Goal: Task Accomplishment & Management: Manage account settings

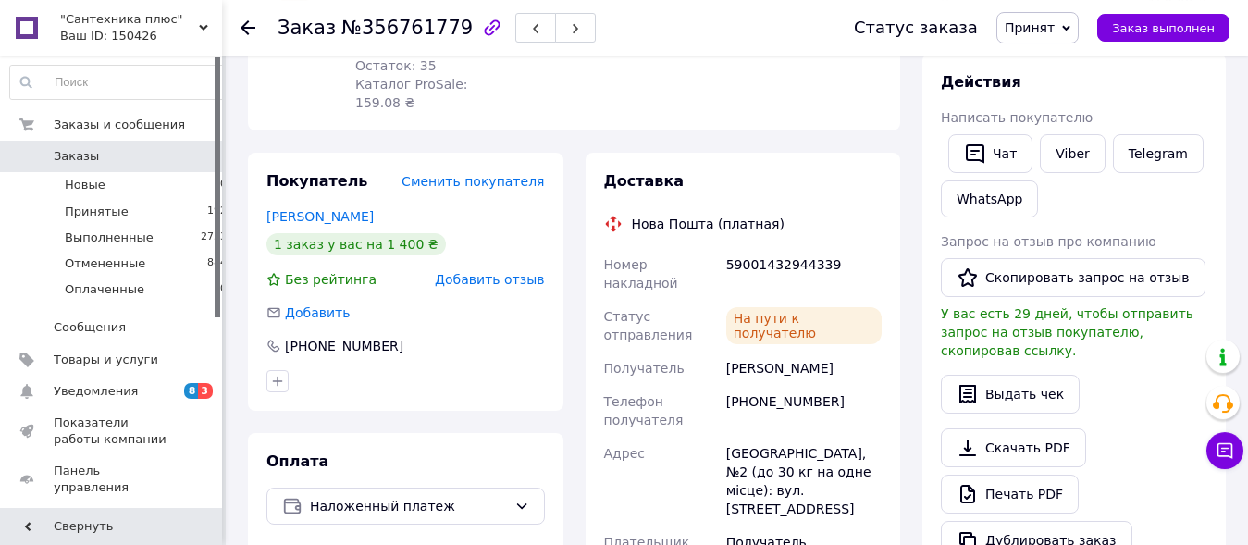
scroll to position [378, 0]
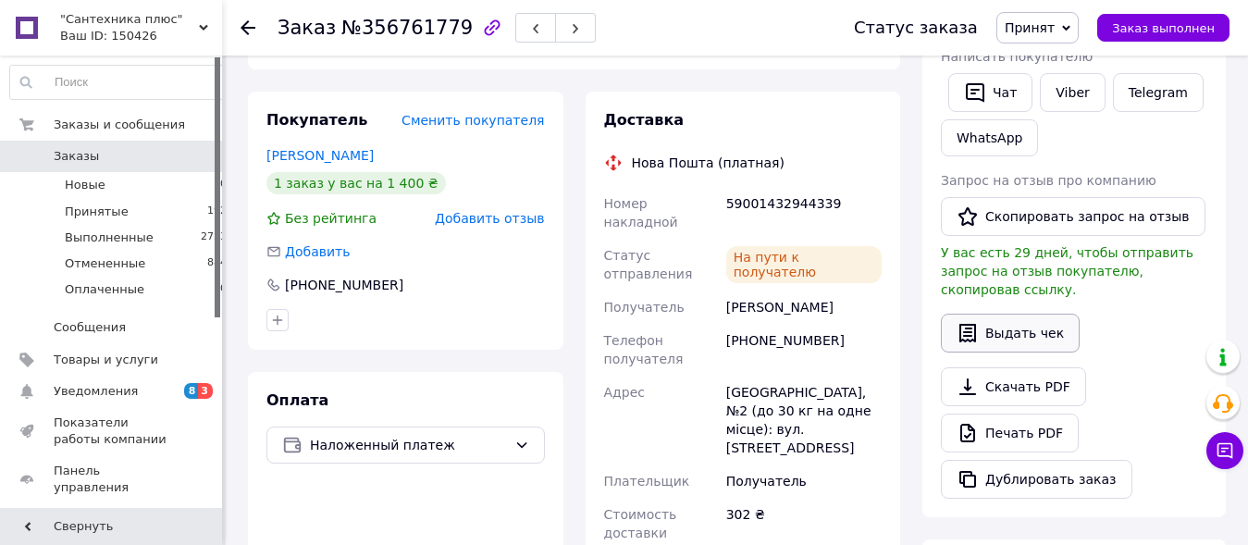
click at [1030, 314] on button "Выдать чек" at bounding box center [1010, 333] width 139 height 39
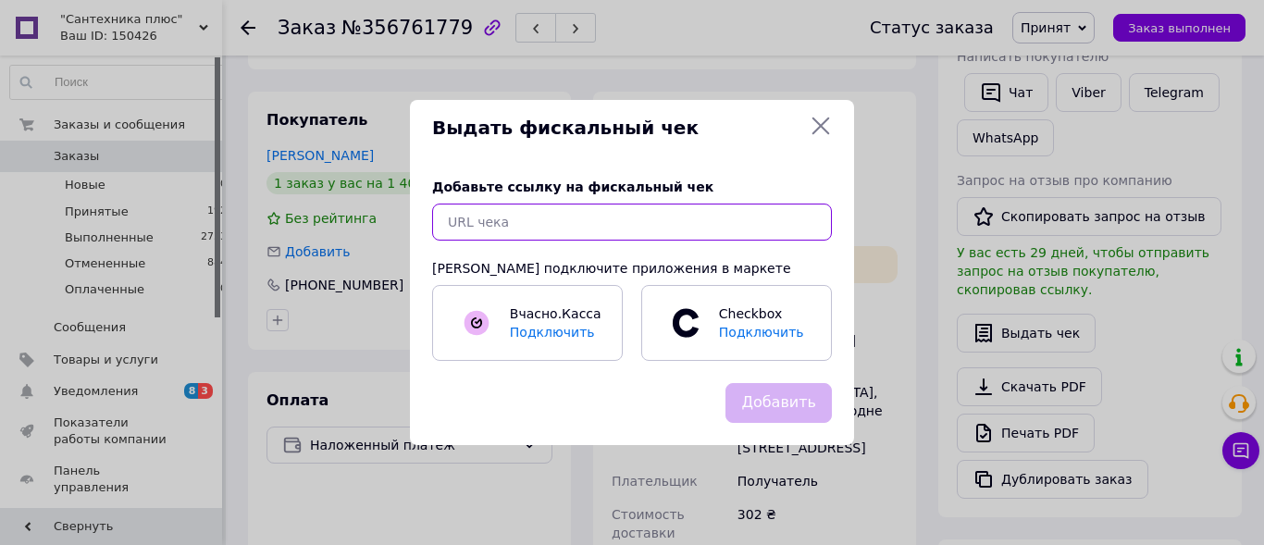
click at [453, 221] on input "text" at bounding box center [632, 222] width 400 height 37
paste input "[URL][DOMAIN_NAME]"
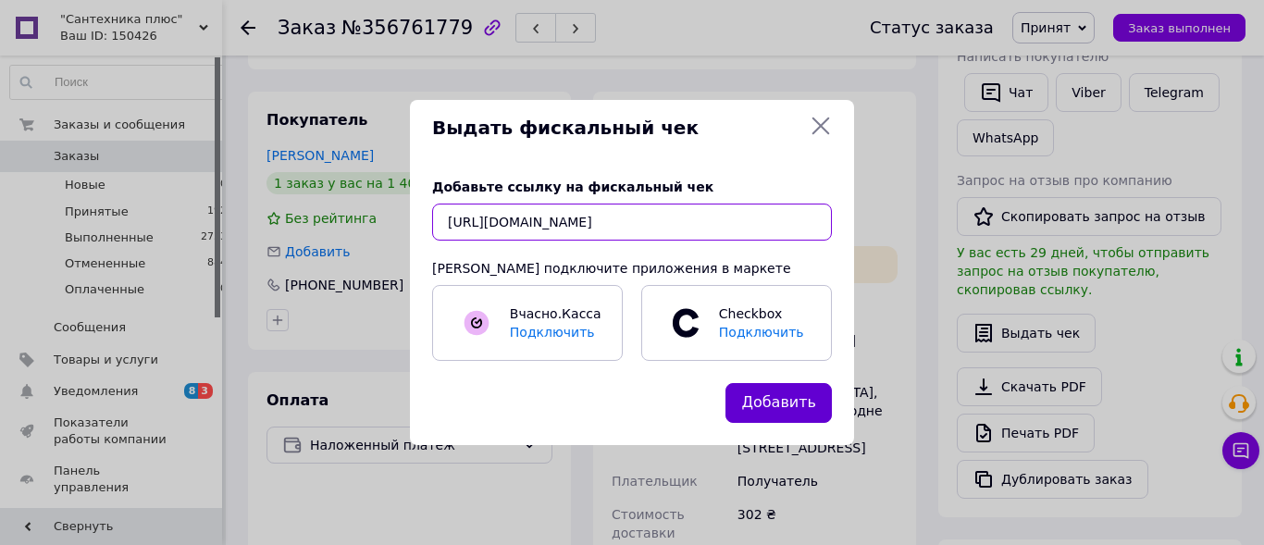
type input "[URL][DOMAIN_NAME]"
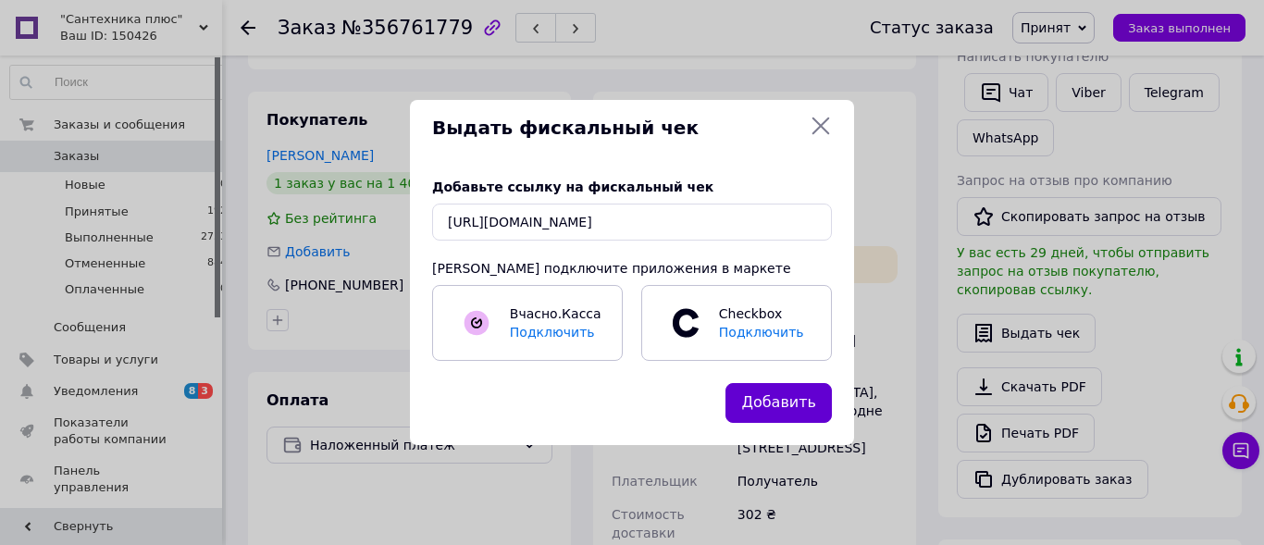
drag, startPoint x: 761, startPoint y: 400, endPoint x: 755, endPoint y: 409, distance: 10.8
click at [760, 400] on button "Добавить" at bounding box center [779, 403] width 106 height 40
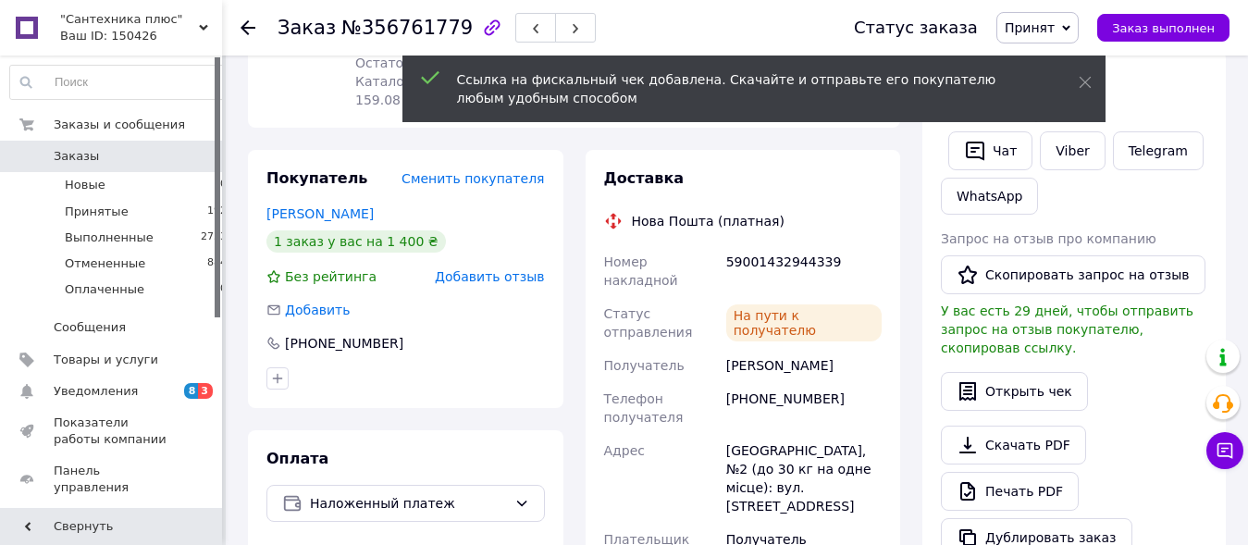
scroll to position [283, 0]
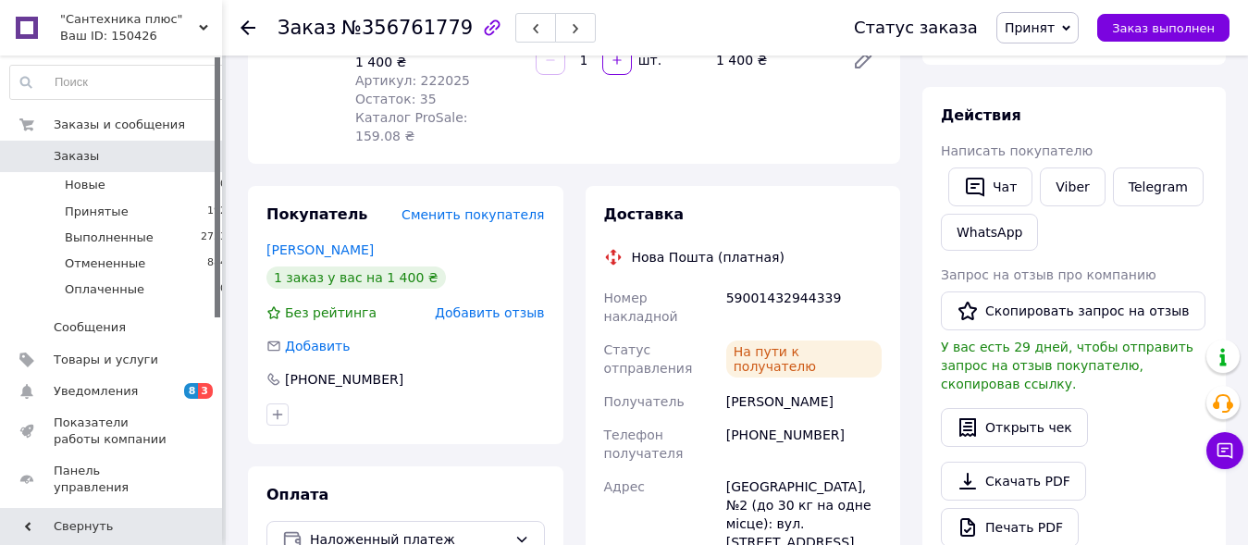
click at [250, 32] on icon at bounding box center [248, 27] width 15 height 15
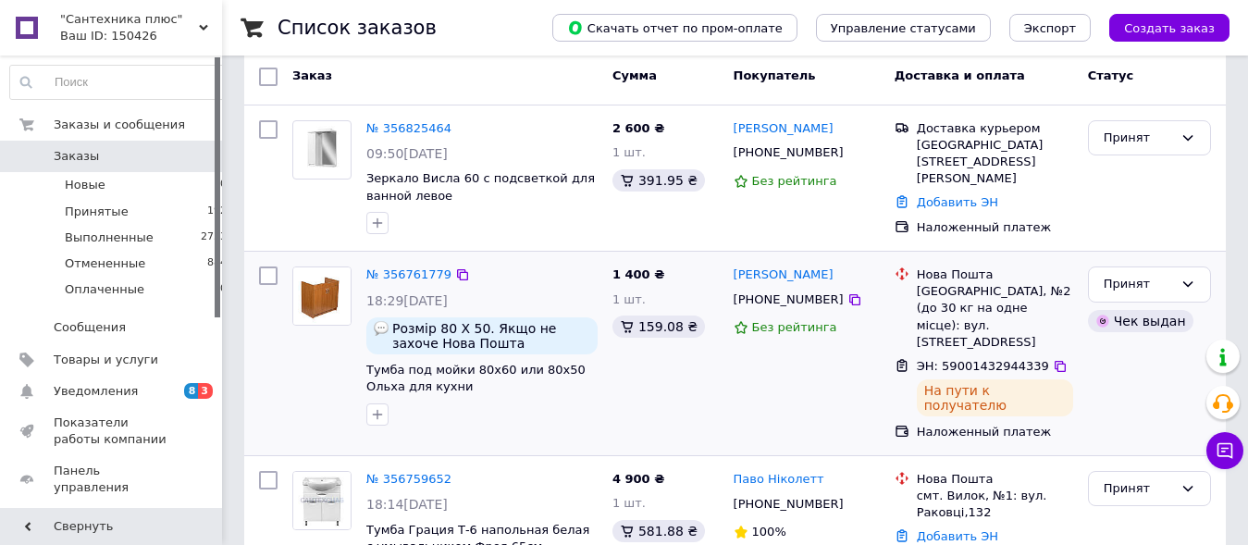
scroll to position [189, 0]
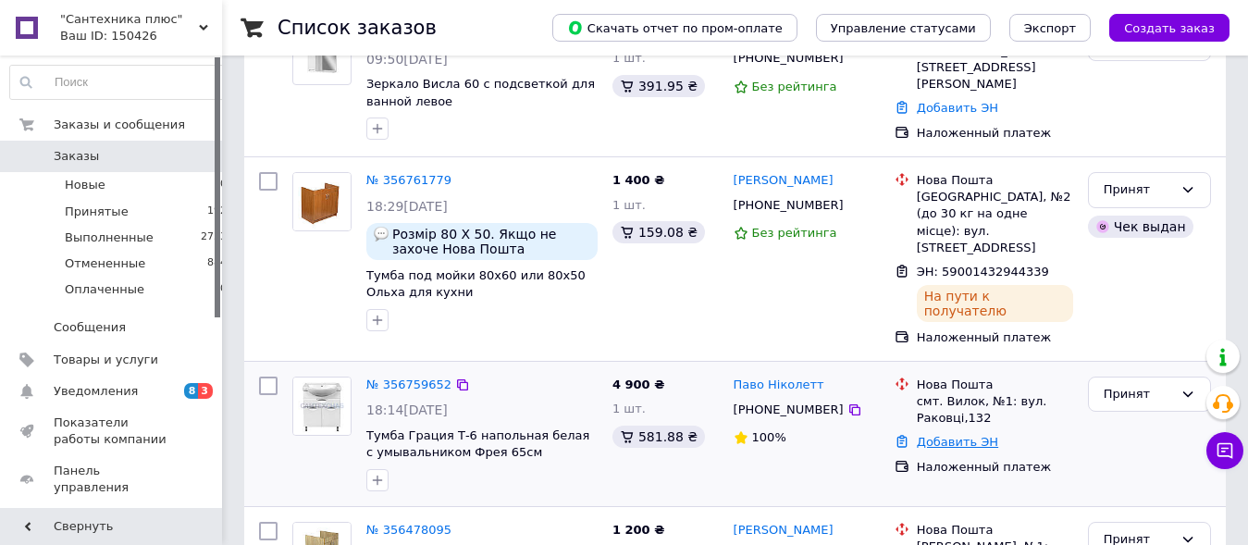
click at [982, 435] on link "Добавить ЭН" at bounding box center [957, 442] width 81 height 14
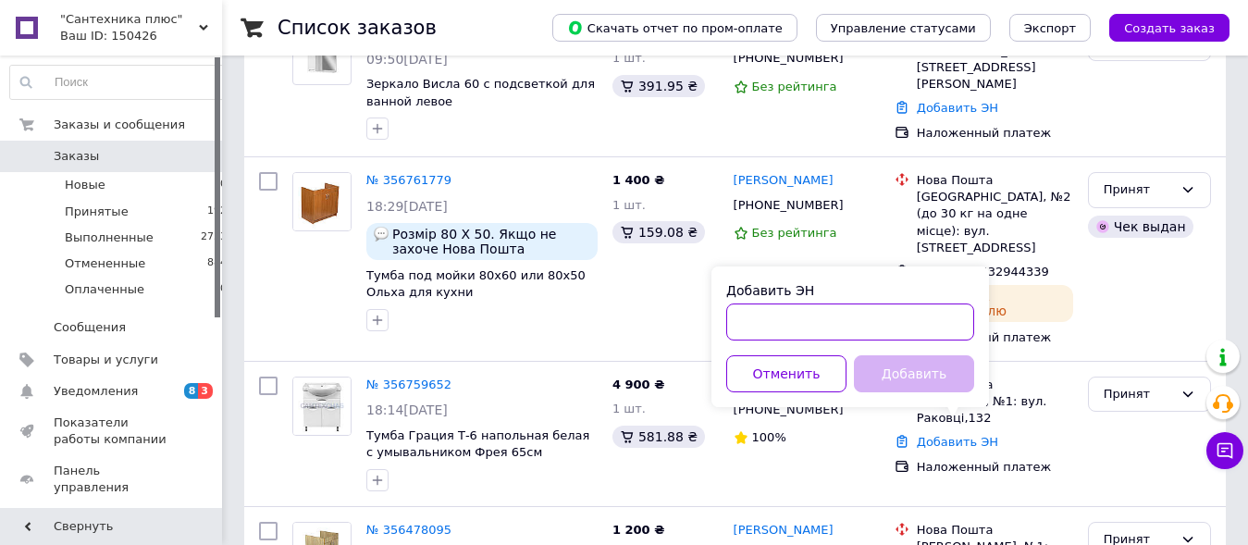
click at [783, 308] on input "Добавить ЭН" at bounding box center [850, 322] width 248 height 37
paste input "59001432954974"
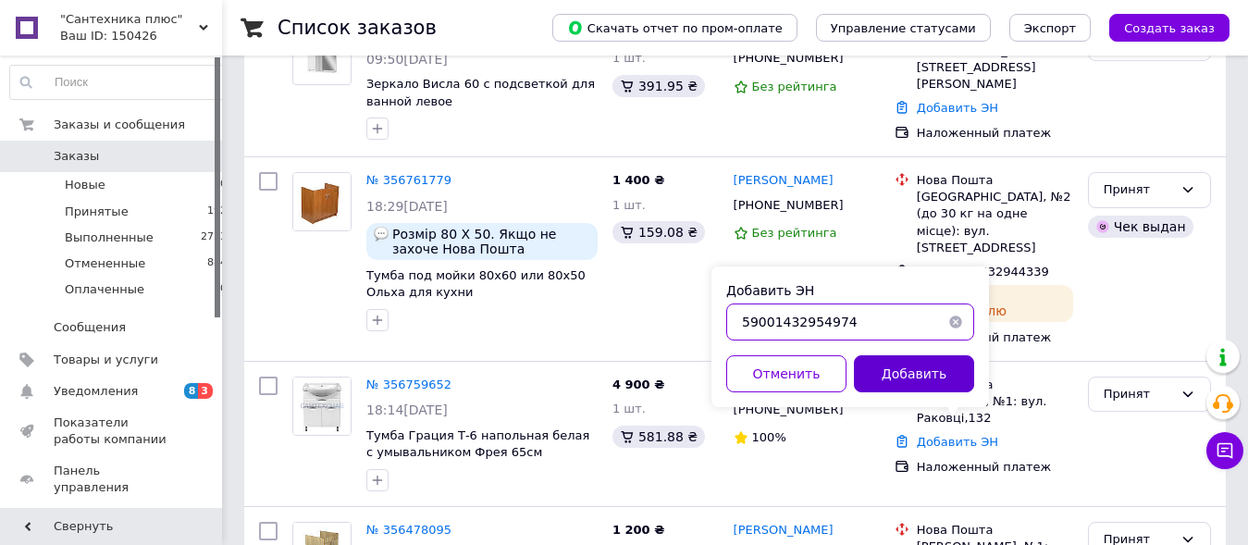
type input "59001432954974"
click at [934, 366] on button "Добавить" at bounding box center [914, 373] width 120 height 37
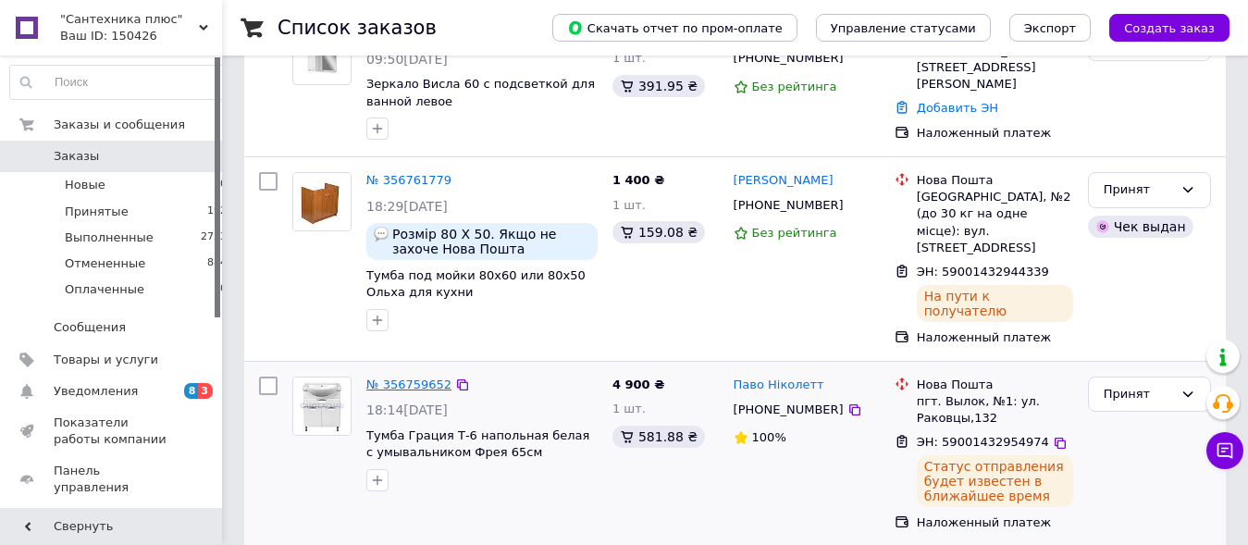
click at [389, 378] on link "№ 356759652" at bounding box center [408, 385] width 85 height 14
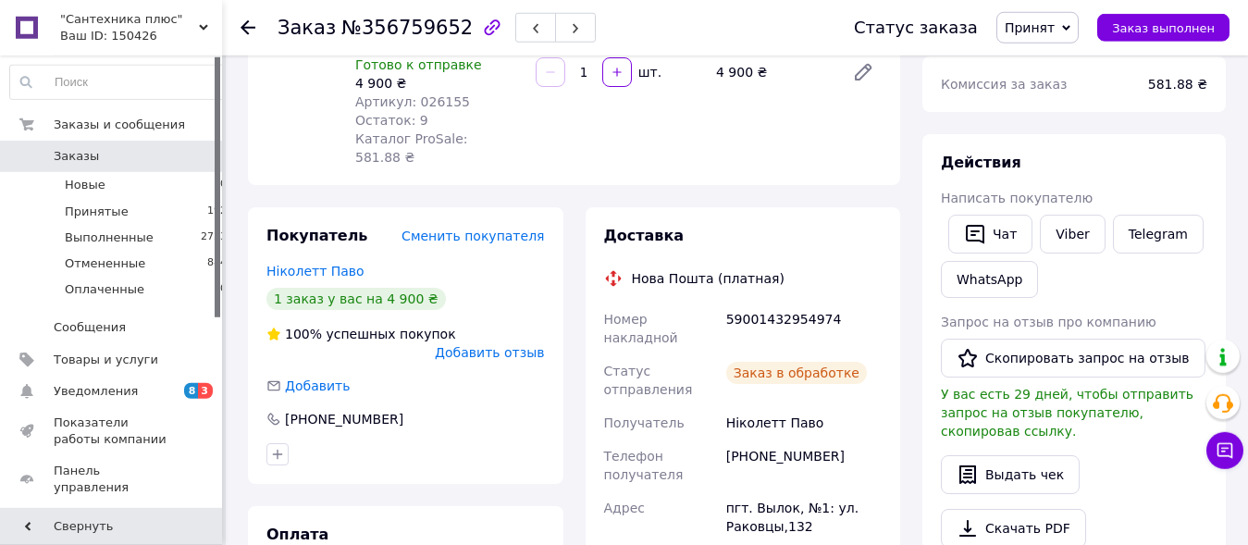
scroll to position [378, 0]
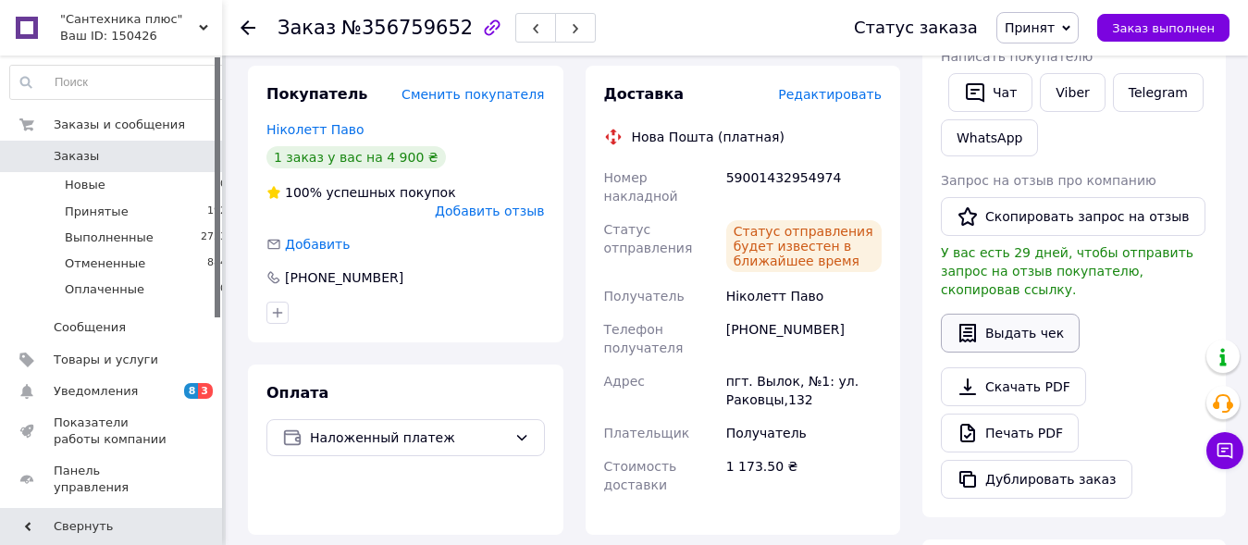
click at [1044, 324] on button "Выдать чек" at bounding box center [1010, 333] width 139 height 39
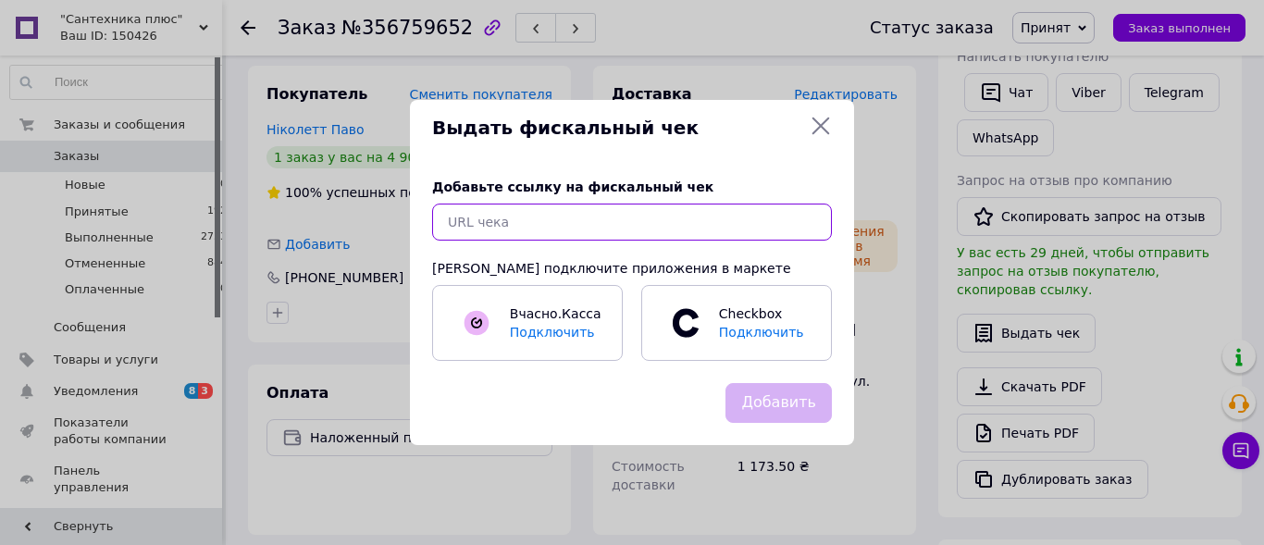
click at [518, 226] on input "text" at bounding box center [632, 222] width 400 height 37
paste input "59001432954974"
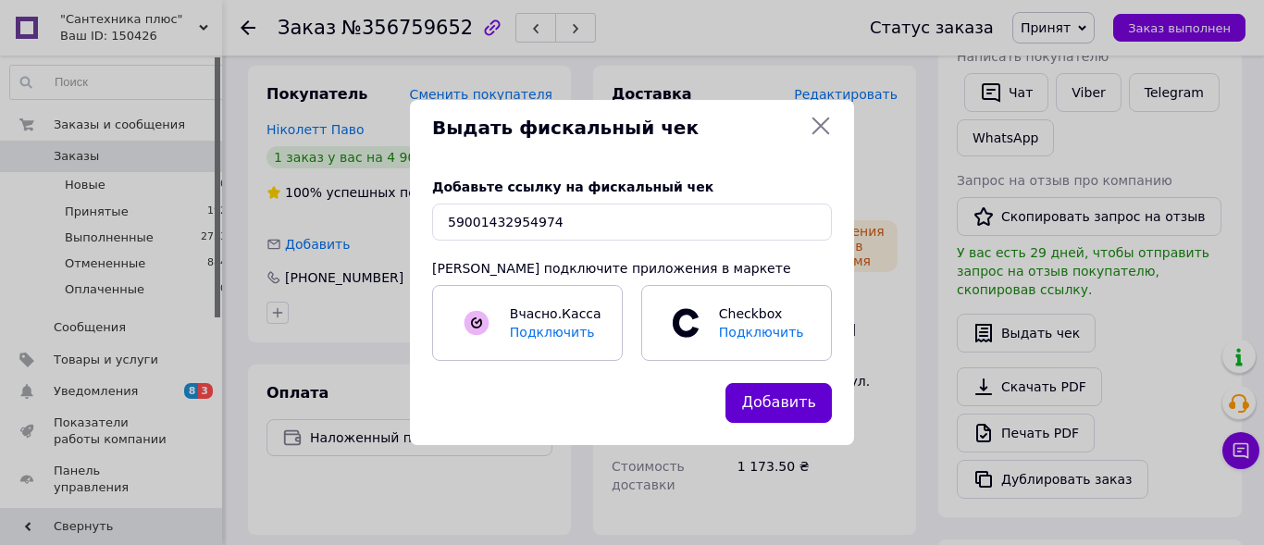
click at [752, 408] on button "Добавить" at bounding box center [779, 403] width 106 height 40
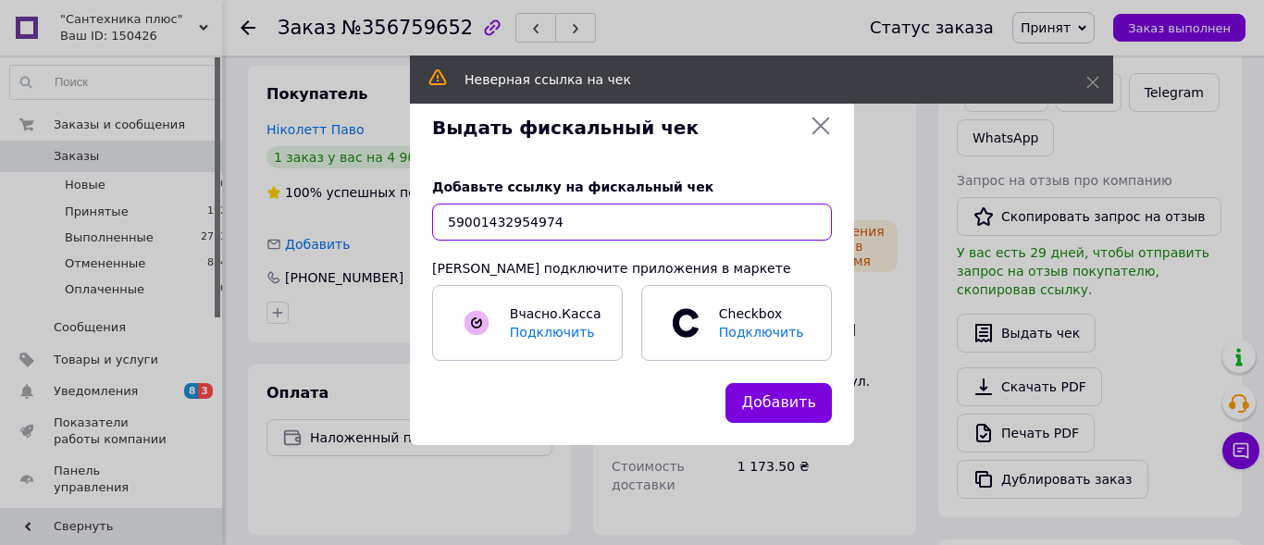
drag, startPoint x: 565, startPoint y: 227, endPoint x: 330, endPoint y: 230, distance: 234.2
click at [432, 230] on input "59001432954974" at bounding box center [632, 222] width 400 height 37
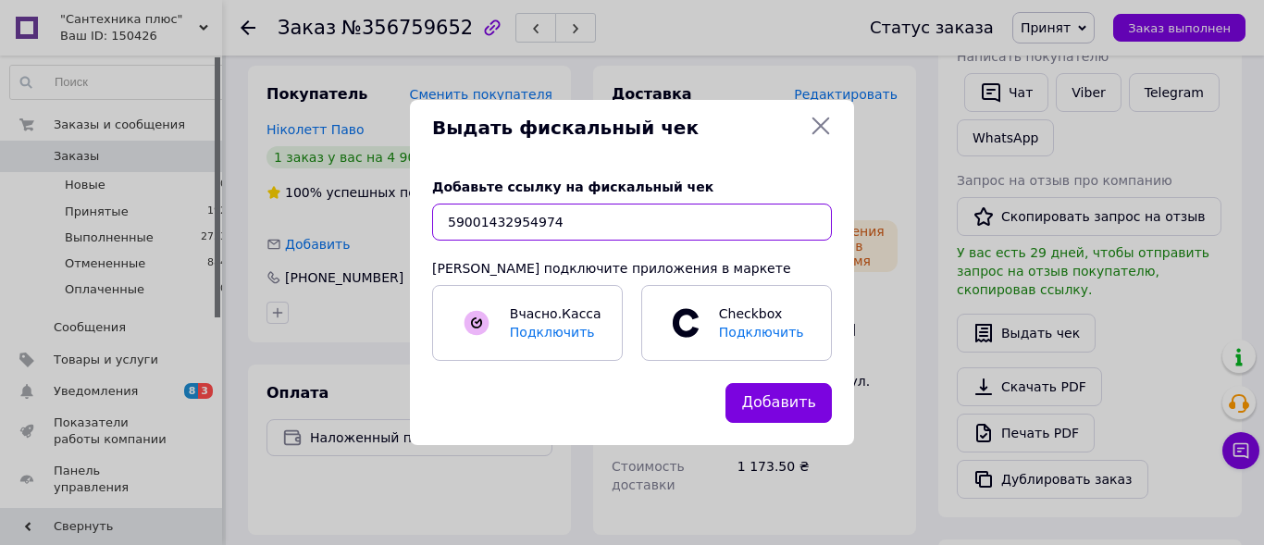
paste input "[URL][DOMAIN_NAME]"
type input "[URL][DOMAIN_NAME]"
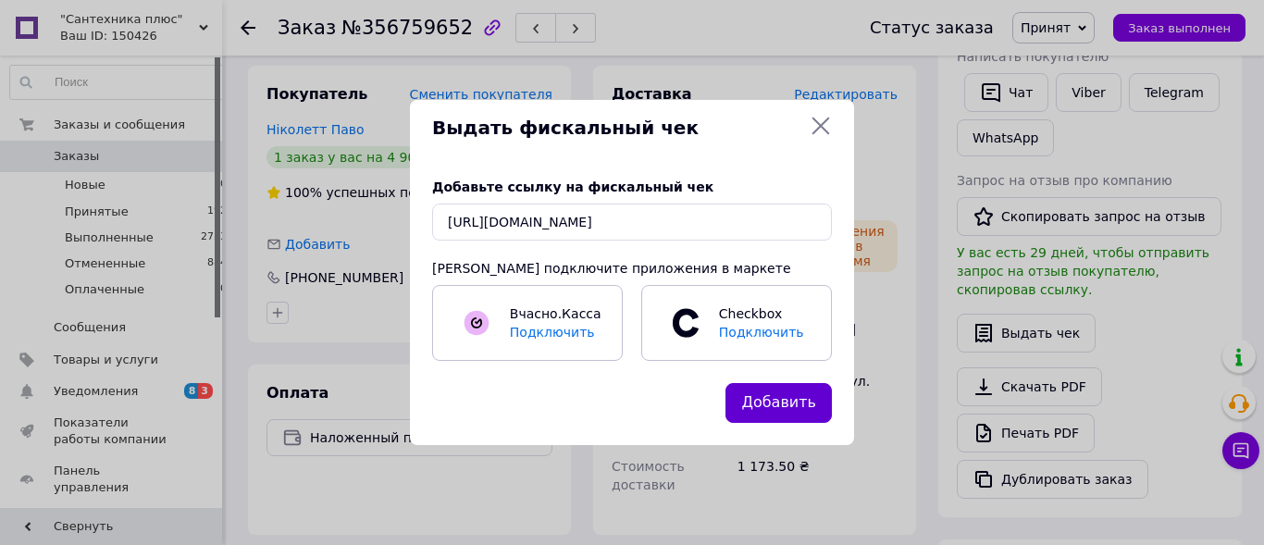
click at [784, 392] on button "Добавить" at bounding box center [779, 403] width 106 height 40
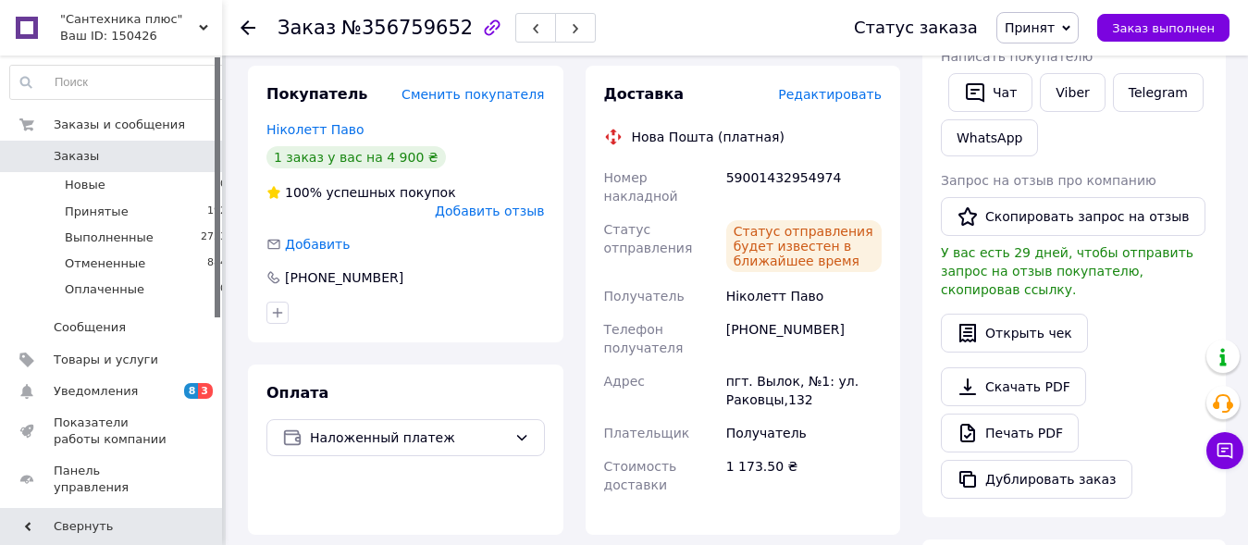
click at [254, 30] on icon at bounding box center [248, 27] width 15 height 15
